Goal: Transaction & Acquisition: Purchase product/service

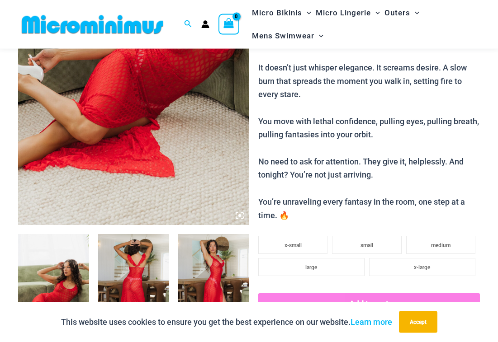
scroll to position [197, 0]
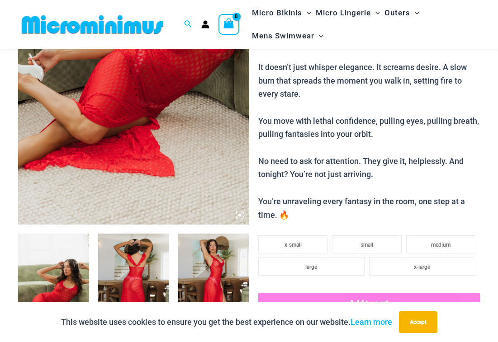
click at [67, 139] on img at bounding box center [133, 51] width 231 height 346
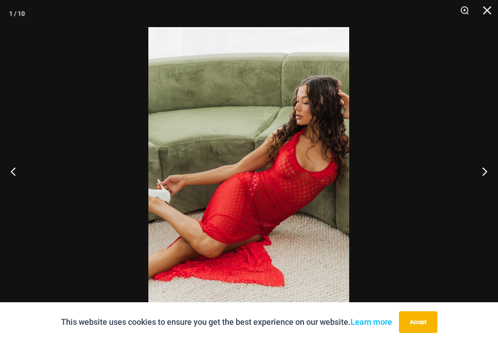
click at [425, 330] on button "Accept" at bounding box center [418, 323] width 38 height 22
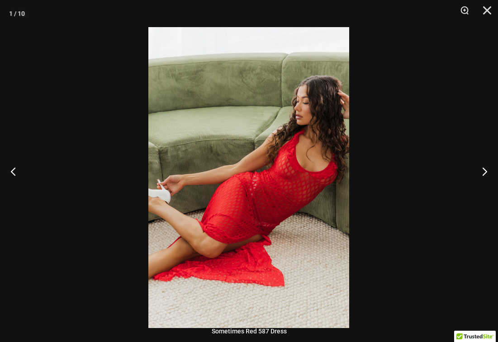
click at [486, 175] on button "Next" at bounding box center [481, 171] width 34 height 45
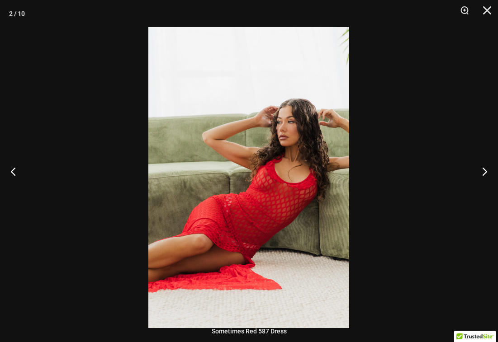
click at [484, 176] on button "Next" at bounding box center [481, 171] width 34 height 45
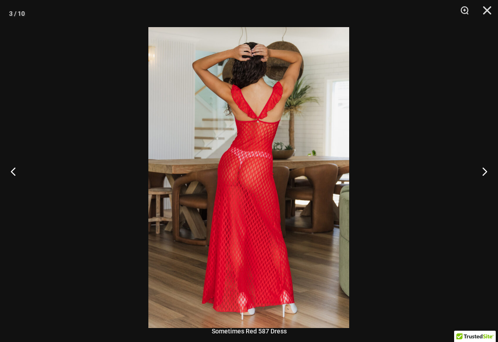
click at [488, 177] on button "Next" at bounding box center [481, 171] width 34 height 45
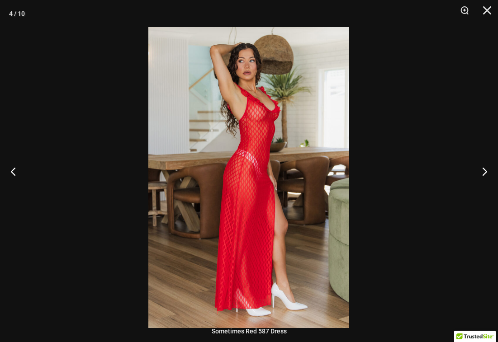
click at [488, 176] on button "Next" at bounding box center [481, 171] width 34 height 45
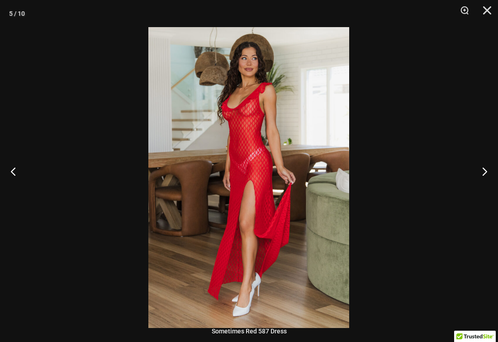
click at [487, 175] on button "Next" at bounding box center [481, 171] width 34 height 45
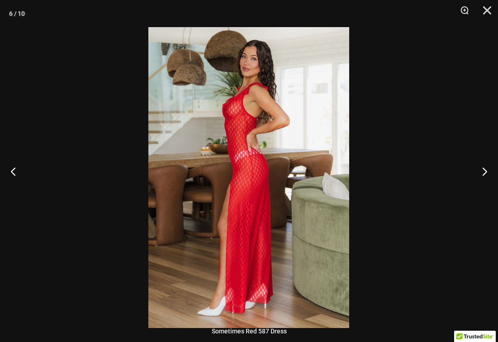
click at [488, 176] on button "Next" at bounding box center [481, 171] width 34 height 45
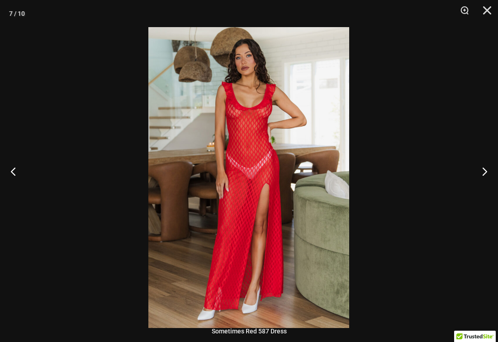
click at [492, 174] on button "Next" at bounding box center [481, 171] width 34 height 45
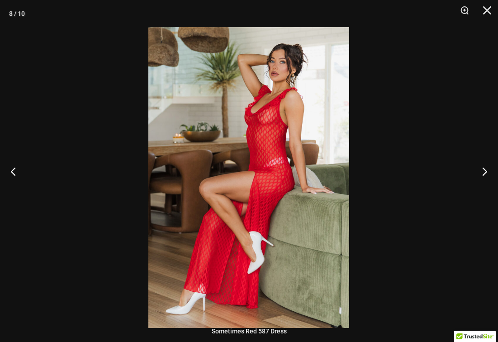
click at [486, 177] on button "Next" at bounding box center [481, 171] width 34 height 45
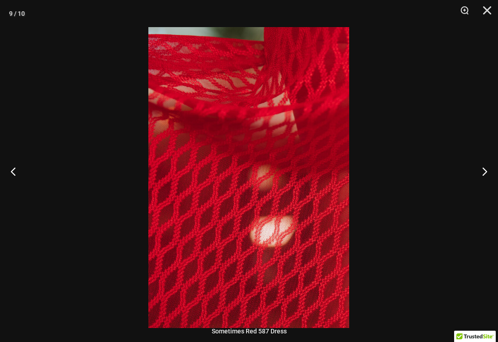
click at [491, 175] on button "Next" at bounding box center [481, 171] width 34 height 45
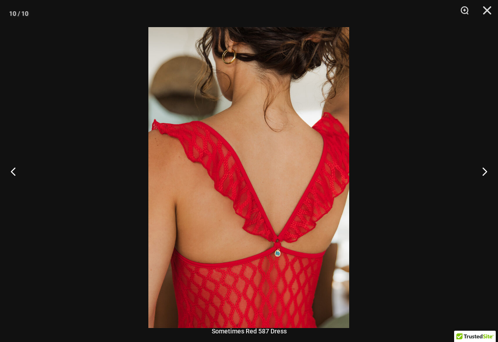
click at [487, 176] on button "Next" at bounding box center [481, 171] width 34 height 45
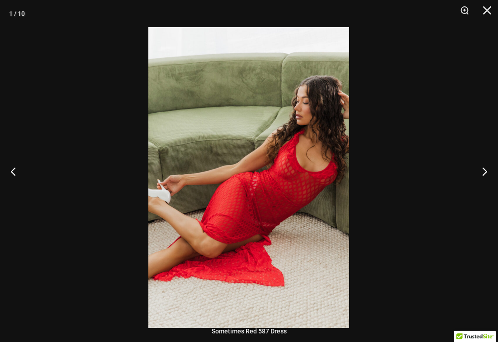
click at [488, 175] on button "Next" at bounding box center [481, 171] width 34 height 45
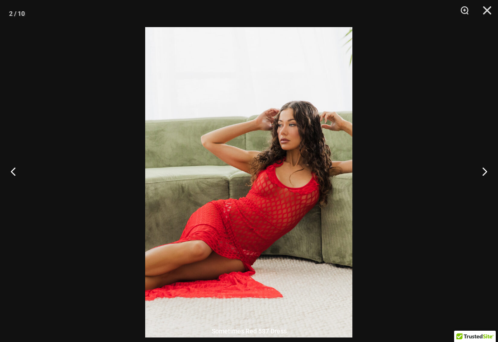
click at [488, 174] on button "Next" at bounding box center [481, 171] width 34 height 45
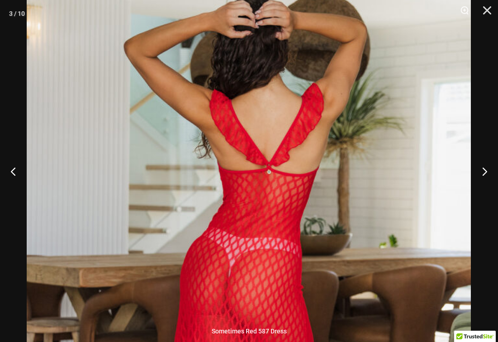
click at [413, 195] on img at bounding box center [249, 296] width 444 height 666
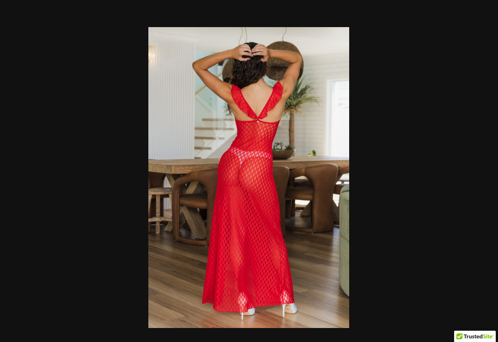
click at [448, 173] on div at bounding box center [249, 171] width 498 height 342
click at [487, 176] on button "Next" at bounding box center [481, 171] width 34 height 45
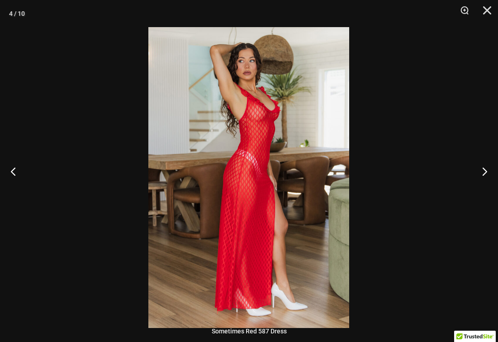
click at [488, 181] on button "Next" at bounding box center [481, 171] width 34 height 45
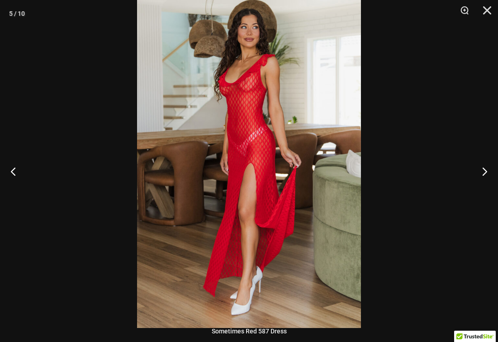
click at [485, 172] on button "Next" at bounding box center [481, 171] width 34 height 45
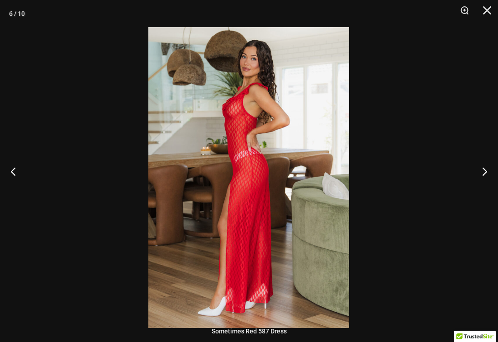
click at [490, 172] on button "Next" at bounding box center [481, 171] width 34 height 45
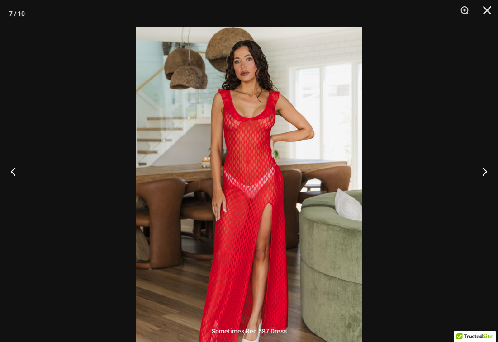
click at [482, 179] on button "Next" at bounding box center [481, 171] width 34 height 45
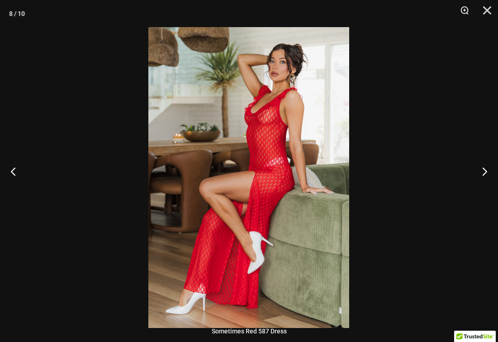
click at [486, 175] on button "Next" at bounding box center [481, 171] width 34 height 45
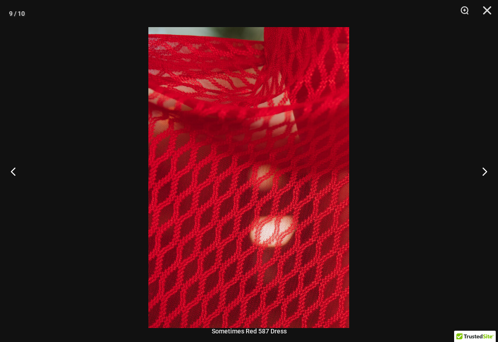
click at [488, 9] on button "Close" at bounding box center [484, 13] width 23 height 27
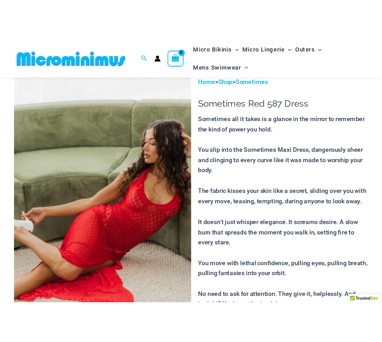
scroll to position [0, 0]
